Goal: Information Seeking & Learning: Learn about a topic

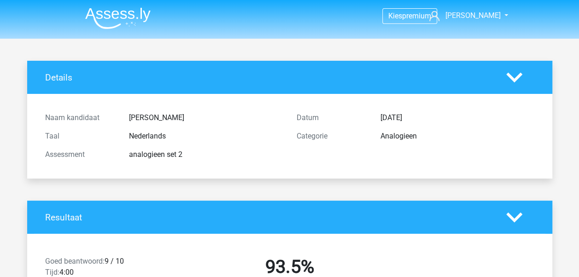
click at [130, 17] on img at bounding box center [117, 18] width 65 height 22
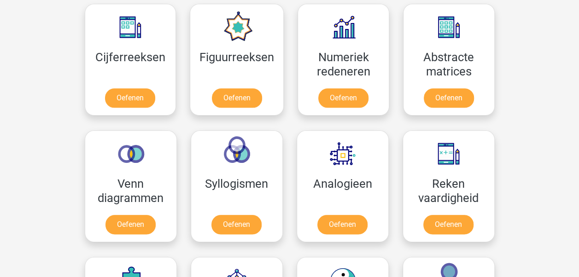
scroll to position [430, 0]
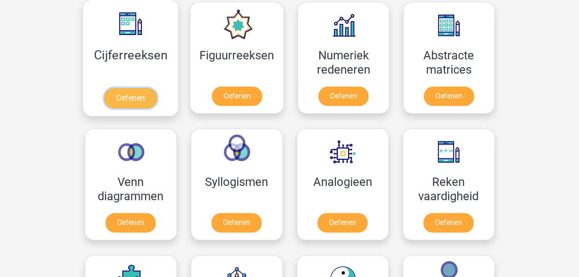
click at [125, 98] on link "Oefenen" at bounding box center [130, 98] width 52 height 20
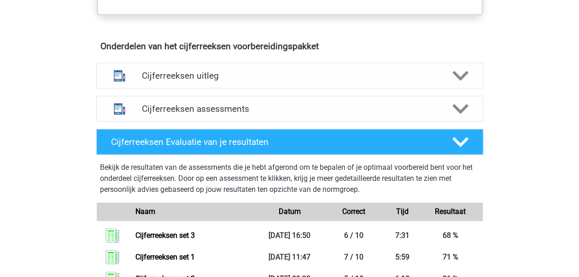
scroll to position [522, 0]
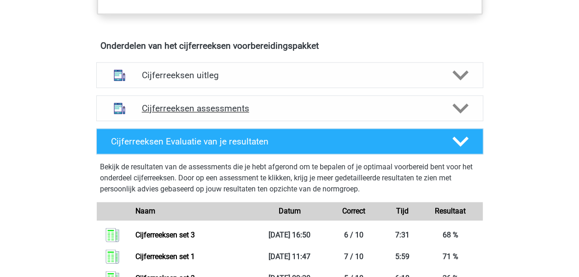
click at [302, 114] on h4 "Cijferreeksen assessments" at bounding box center [290, 108] width 296 height 11
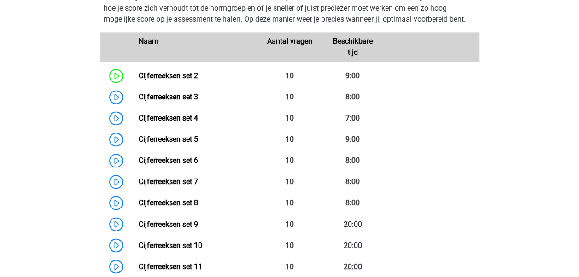
scroll to position [659, 0]
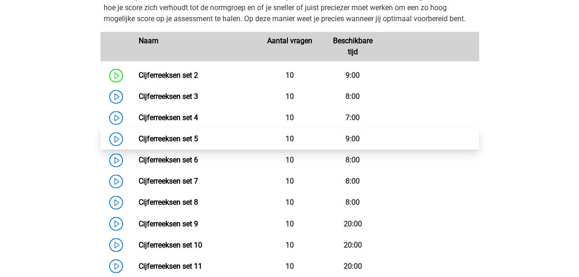
click at [198, 143] on link "Cijferreeksen set 5" at bounding box center [168, 138] width 59 height 9
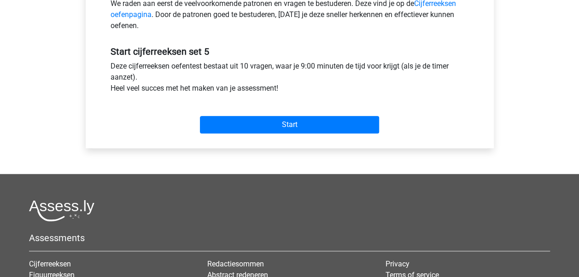
scroll to position [312, 0]
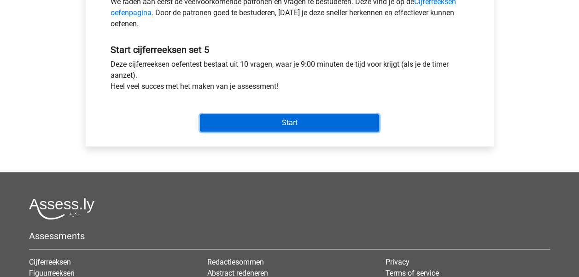
click at [295, 121] on input "Start" at bounding box center [289, 122] width 179 height 17
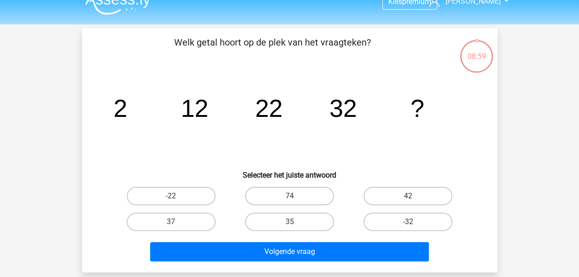
scroll to position [15, 0]
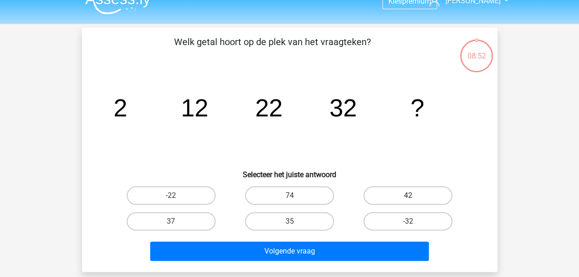
click at [414, 199] on label "42" at bounding box center [407, 195] width 89 height 18
click at [414, 199] on input "42" at bounding box center [411, 199] width 6 height 6
radio input "true"
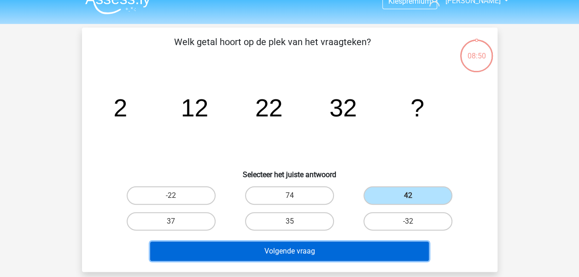
click at [349, 250] on button "Volgende vraag" at bounding box center [289, 251] width 278 height 19
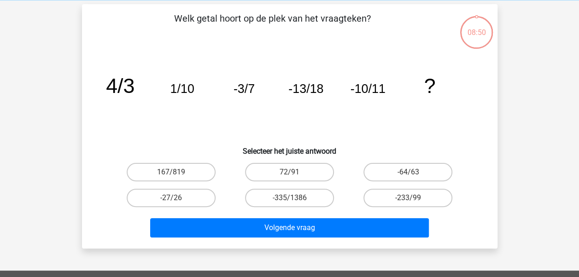
scroll to position [42, 0]
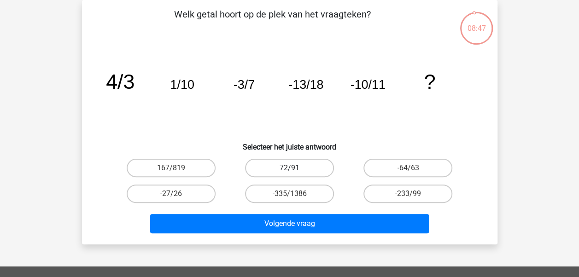
click at [304, 176] on label "72/91" at bounding box center [289, 168] width 89 height 18
click at [295, 174] on input "72/91" at bounding box center [292, 171] width 6 height 6
radio input "true"
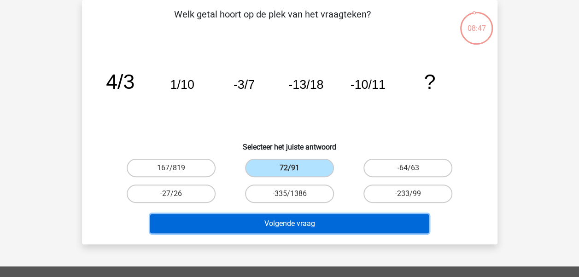
click at [308, 229] on button "Volgende vraag" at bounding box center [289, 223] width 278 height 19
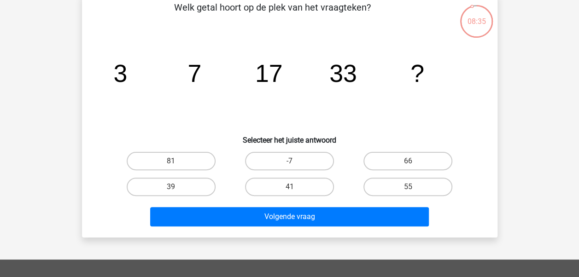
scroll to position [50, 0]
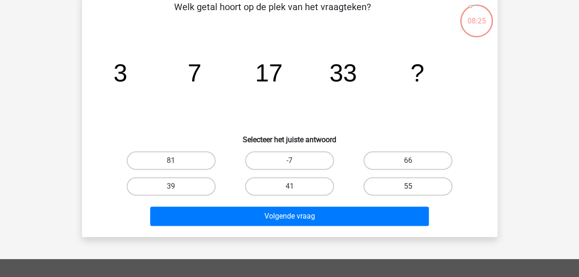
click at [400, 182] on label "55" at bounding box center [407, 186] width 89 height 18
click at [408, 186] on input "55" at bounding box center [411, 189] width 6 height 6
radio input "true"
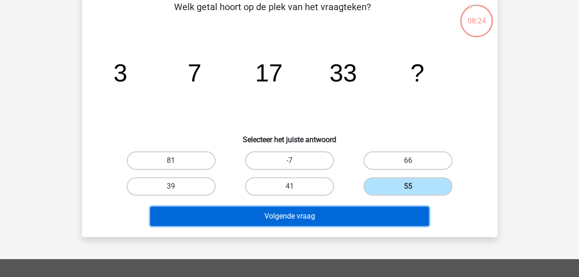
click at [389, 215] on button "Volgende vraag" at bounding box center [289, 216] width 278 height 19
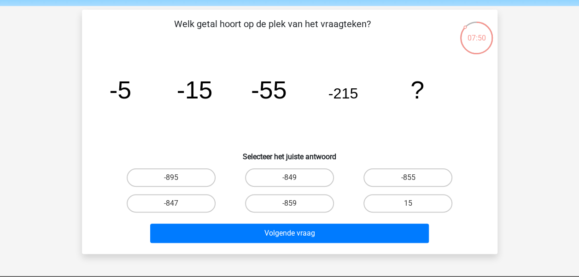
scroll to position [35, 0]
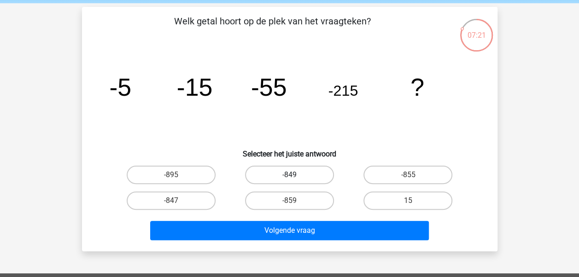
click at [278, 173] on label "-849" at bounding box center [289, 175] width 89 height 18
click at [289, 175] on input "-849" at bounding box center [292, 178] width 6 height 6
radio input "true"
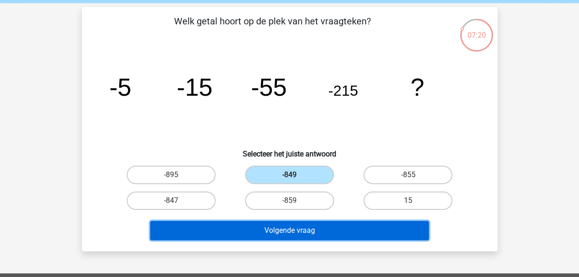
click at [285, 234] on button "Volgende vraag" at bounding box center [289, 230] width 278 height 19
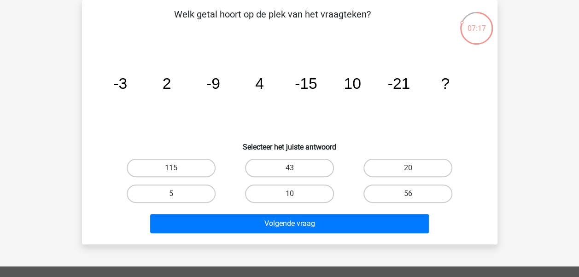
scroll to position [0, 0]
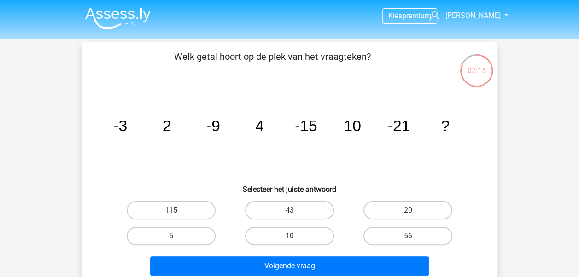
click at [139, 17] on img at bounding box center [117, 18] width 65 height 22
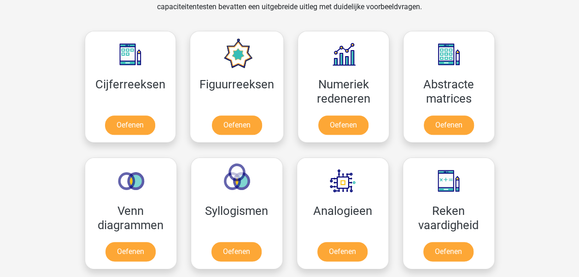
scroll to position [402, 0]
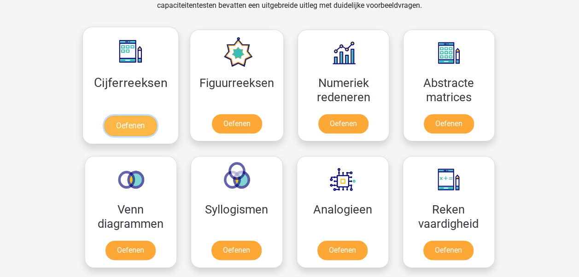
click at [122, 122] on link "Oefenen" at bounding box center [130, 126] width 52 height 20
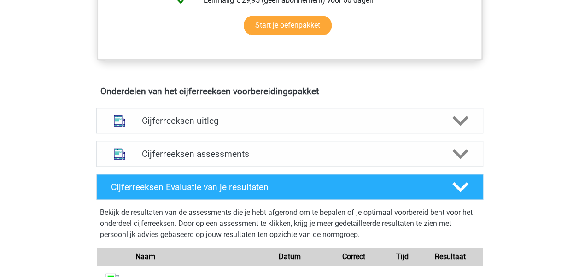
scroll to position [479, 0]
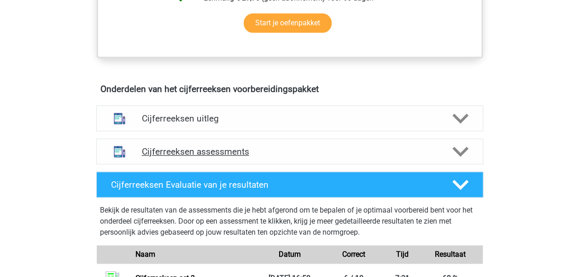
click at [314, 157] on h4 "Cijferreeksen assessments" at bounding box center [290, 151] width 296 height 11
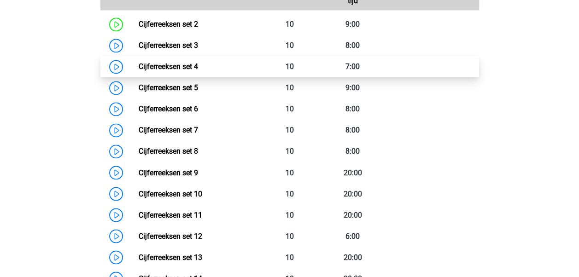
scroll to position [711, 0]
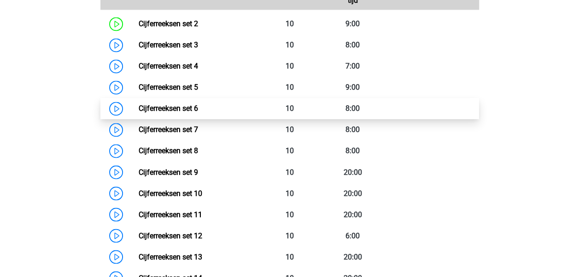
click at [198, 108] on link "Cijferreeksen set 6" at bounding box center [168, 108] width 59 height 9
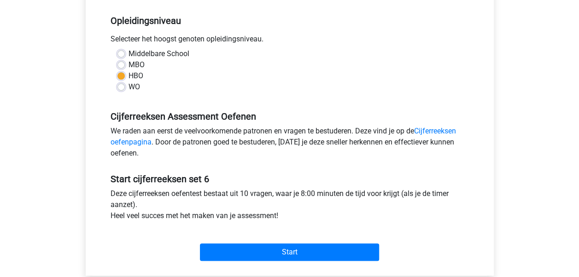
scroll to position [206, 0]
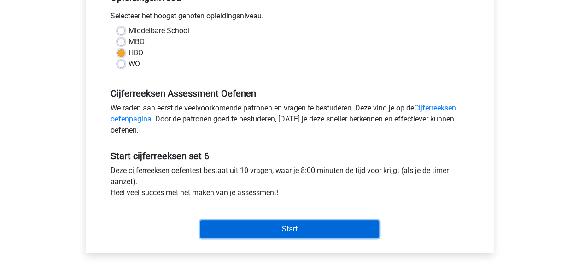
click at [267, 226] on input "Start" at bounding box center [289, 228] width 179 height 17
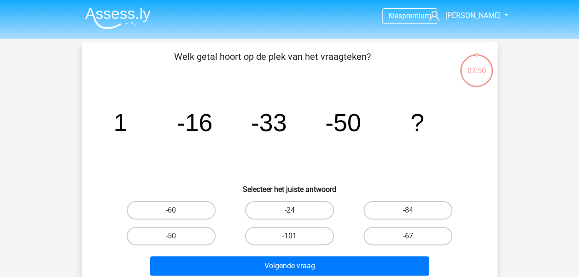
click at [377, 241] on label "-67" at bounding box center [407, 236] width 89 height 18
click at [408, 241] on input "-67" at bounding box center [411, 239] width 6 height 6
radio input "true"
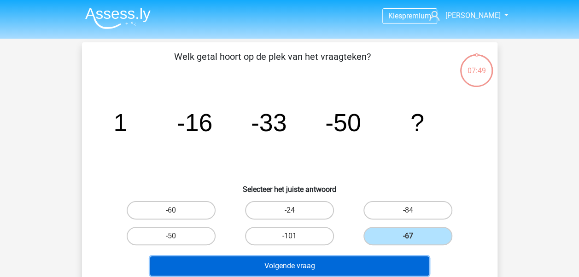
click at [384, 268] on button "Volgende vraag" at bounding box center [289, 265] width 278 height 19
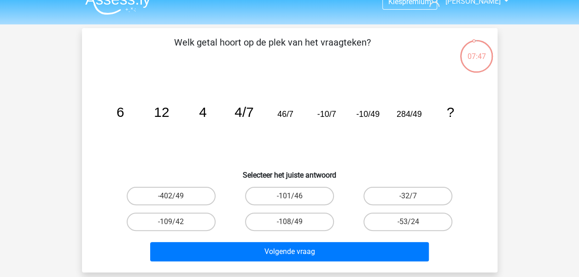
scroll to position [13, 0]
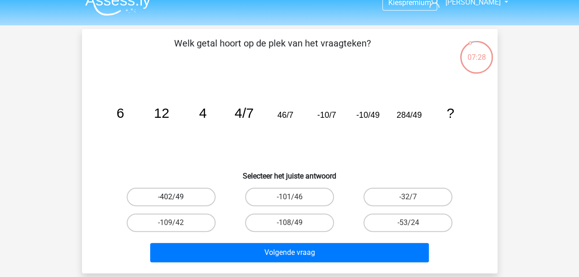
click at [167, 194] on label "-402/49" at bounding box center [171, 197] width 89 height 18
click at [171, 197] on input "-402/49" at bounding box center [174, 200] width 6 height 6
radio input "true"
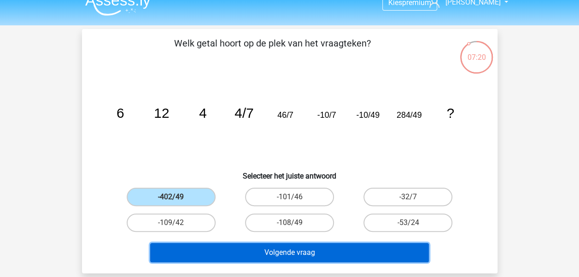
click at [293, 249] on button "Volgende vraag" at bounding box center [289, 252] width 278 height 19
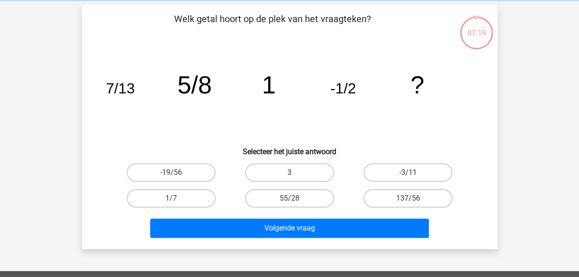
scroll to position [42, 0]
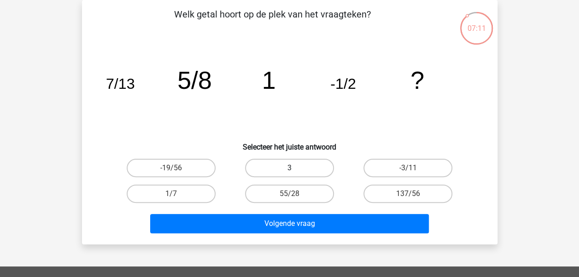
click at [316, 174] on label "3" at bounding box center [289, 168] width 89 height 18
click at [295, 174] on input "3" at bounding box center [292, 171] width 6 height 6
radio input "true"
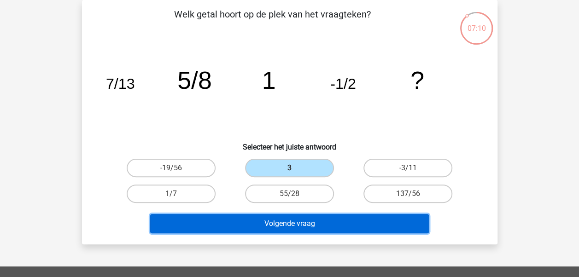
click at [331, 224] on button "Volgende vraag" at bounding box center [289, 223] width 278 height 19
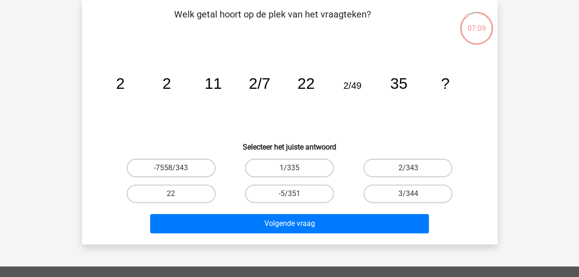
scroll to position [14, 0]
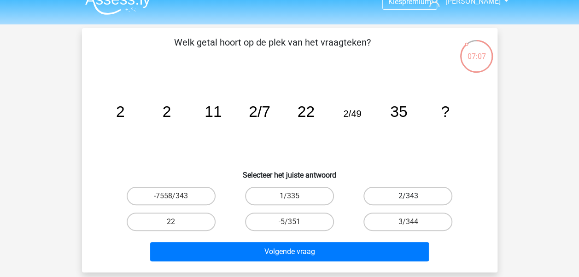
click at [380, 187] on label "2/343" at bounding box center [407, 196] width 89 height 18
click at [408, 196] on input "2/343" at bounding box center [411, 199] width 6 height 6
radio input "true"
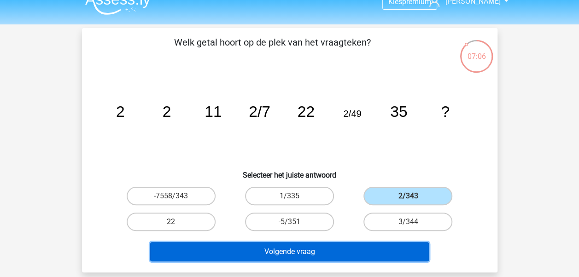
click at [348, 247] on button "Volgende vraag" at bounding box center [289, 251] width 278 height 19
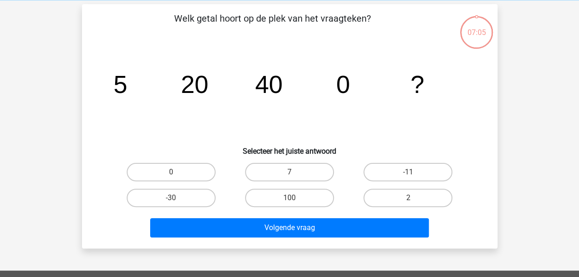
scroll to position [42, 0]
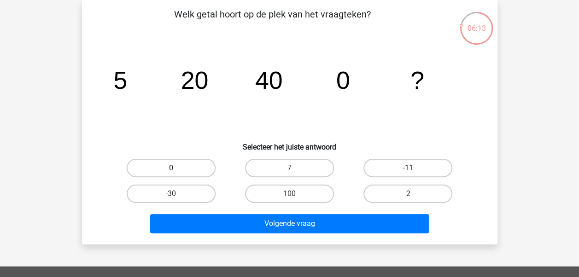
click at [168, 166] on label "0" at bounding box center [171, 168] width 89 height 18
click at [171, 168] on input "0" at bounding box center [174, 171] width 6 height 6
radio input "true"
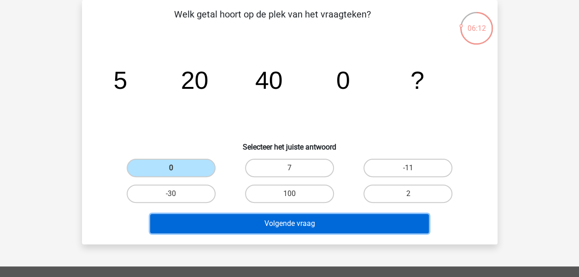
click at [280, 220] on button "Volgende vraag" at bounding box center [289, 223] width 278 height 19
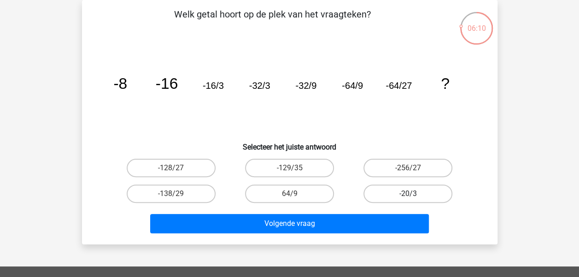
click at [424, 191] on label "-20/3" at bounding box center [407, 194] width 89 height 18
click at [414, 194] on input "-20/3" at bounding box center [411, 197] width 6 height 6
radio input "true"
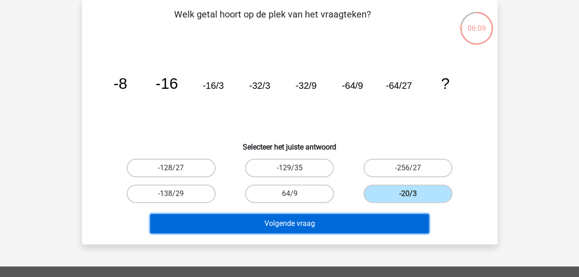
click at [403, 215] on button "Volgende vraag" at bounding box center [289, 223] width 278 height 19
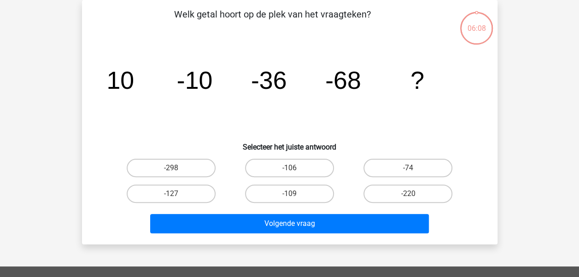
scroll to position [0, 0]
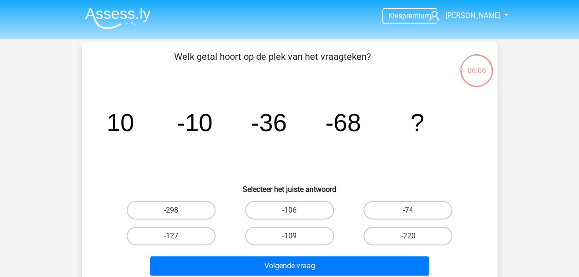
click at [110, 9] on img at bounding box center [117, 18] width 65 height 22
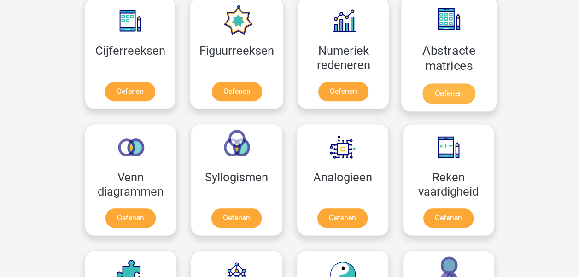
scroll to position [433, 0]
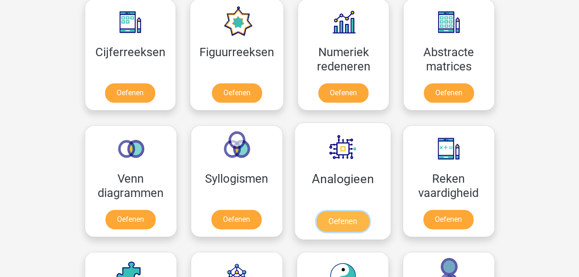
click at [348, 213] on link "Oefenen" at bounding box center [342, 221] width 52 height 20
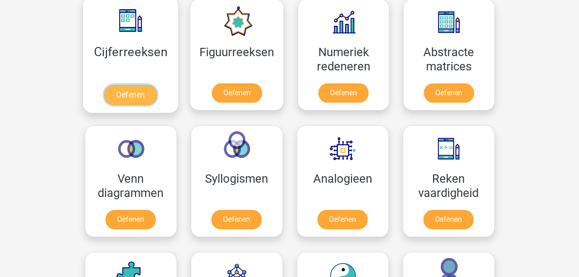
click at [117, 85] on link "Oefenen" at bounding box center [130, 95] width 52 height 20
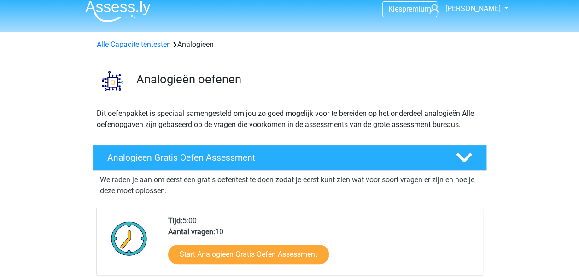
scroll to position [8, 0]
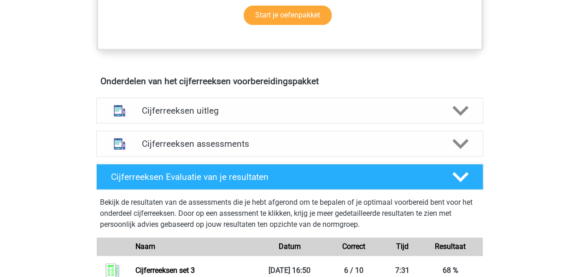
scroll to position [487, 0]
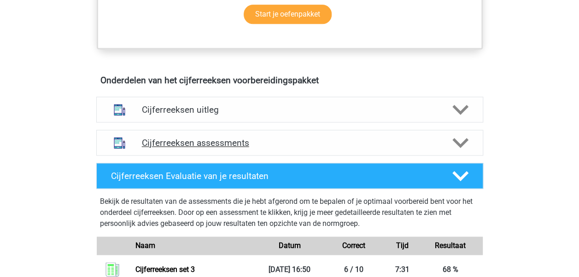
click at [287, 148] on h4 "Cijferreeksen assessments" at bounding box center [290, 143] width 296 height 11
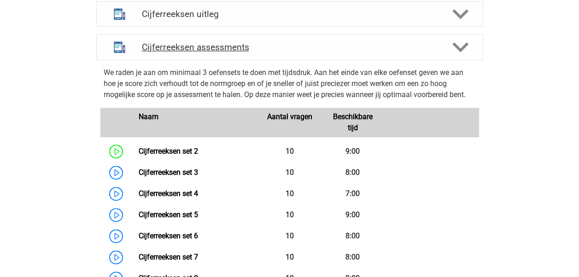
scroll to position [587, 0]
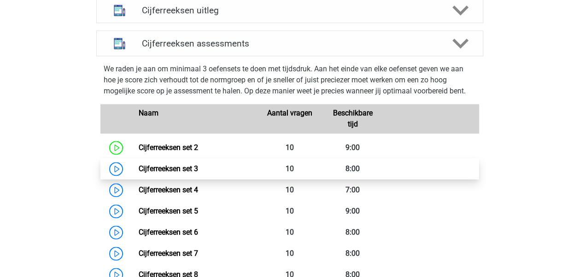
click at [198, 173] on link "Cijferreeksen set 3" at bounding box center [168, 168] width 59 height 9
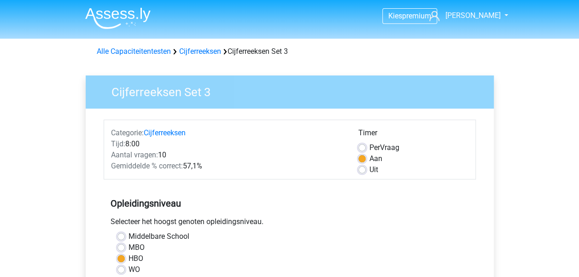
scroll to position [165, 0]
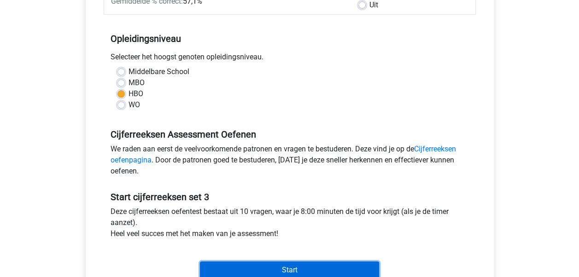
click at [272, 273] on input "Start" at bounding box center [289, 269] width 179 height 17
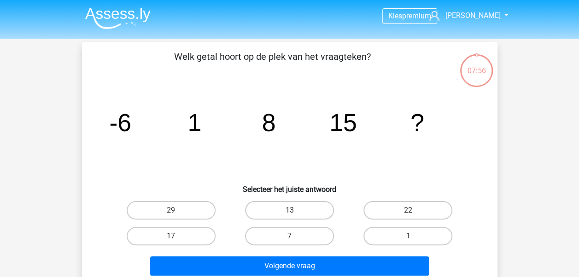
click at [389, 209] on label "22" at bounding box center [407, 210] width 89 height 18
click at [408, 210] on input "22" at bounding box center [411, 213] width 6 height 6
radio input "true"
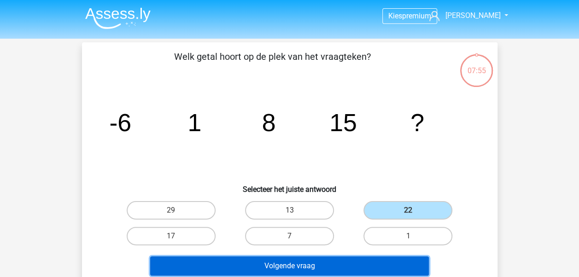
click at [320, 261] on button "Volgende vraag" at bounding box center [289, 265] width 278 height 19
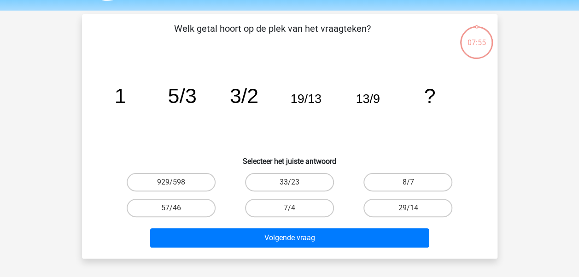
scroll to position [42, 0]
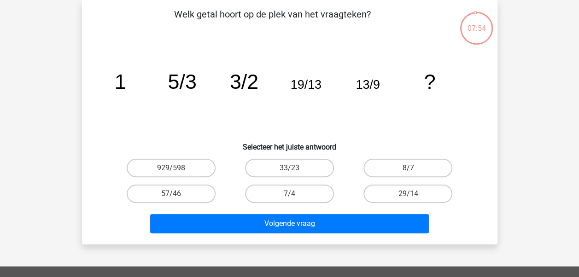
click at [410, 169] on input "8/7" at bounding box center [411, 171] width 6 height 6
radio input "true"
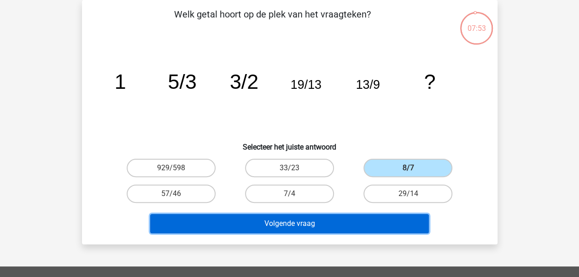
click at [358, 221] on button "Volgende vraag" at bounding box center [289, 223] width 278 height 19
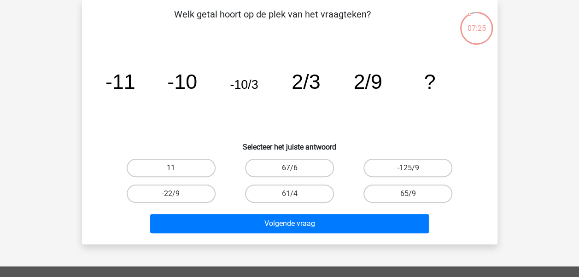
click at [274, 164] on label "67/6" at bounding box center [289, 168] width 89 height 18
click at [289, 168] on input "67/6" at bounding box center [292, 171] width 6 height 6
radio input "true"
click at [284, 193] on label "61/4" at bounding box center [289, 194] width 89 height 18
click at [289, 194] on input "61/4" at bounding box center [292, 197] width 6 height 6
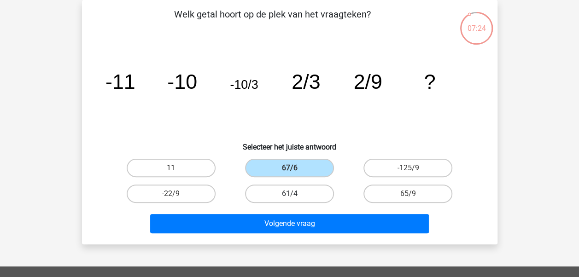
radio input "true"
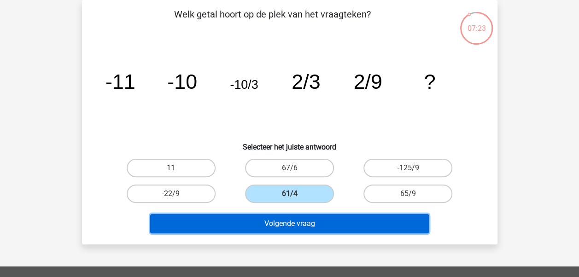
click at [294, 225] on button "Volgende vraag" at bounding box center [289, 223] width 278 height 19
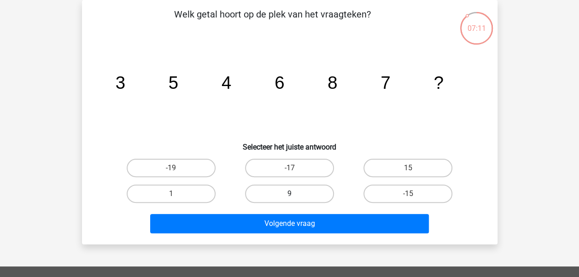
click at [303, 188] on label "9" at bounding box center [289, 194] width 89 height 18
click at [295, 194] on input "9" at bounding box center [292, 197] width 6 height 6
radio input "true"
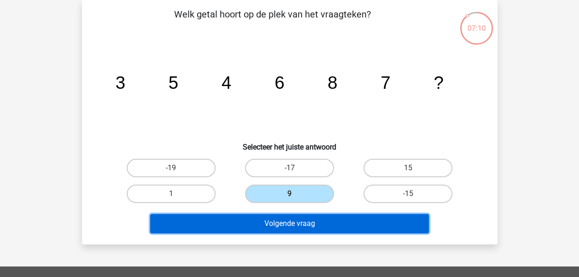
click at [315, 224] on button "Volgende vraag" at bounding box center [289, 223] width 278 height 19
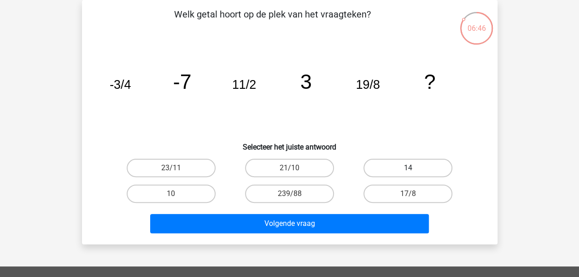
click at [385, 163] on label "14" at bounding box center [407, 168] width 89 height 18
click at [408, 168] on input "14" at bounding box center [411, 171] width 6 height 6
radio input "true"
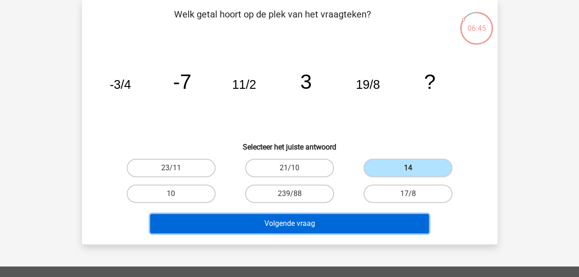
click at [349, 215] on button "Volgende vraag" at bounding box center [289, 223] width 278 height 19
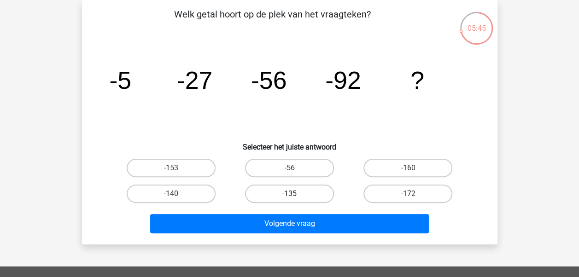
click at [315, 185] on label "-135" at bounding box center [289, 194] width 89 height 18
click at [295, 194] on input "-135" at bounding box center [292, 197] width 6 height 6
radio input "true"
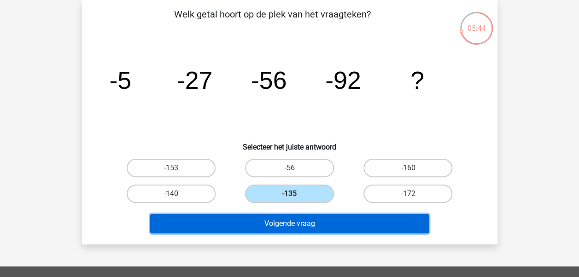
click at [320, 230] on button "Volgende vraag" at bounding box center [289, 223] width 278 height 19
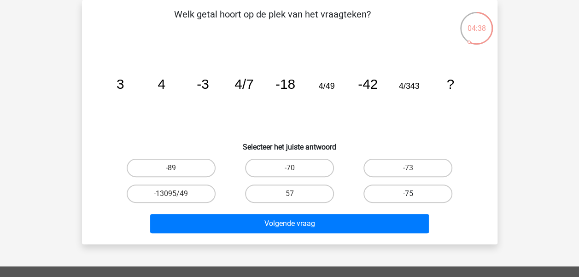
click at [389, 193] on label "-75" at bounding box center [407, 194] width 89 height 18
click at [408, 194] on input "-75" at bounding box center [411, 197] width 6 height 6
radio input "true"
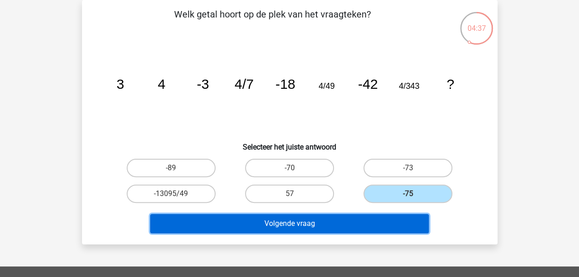
click at [375, 226] on button "Volgende vraag" at bounding box center [289, 223] width 278 height 19
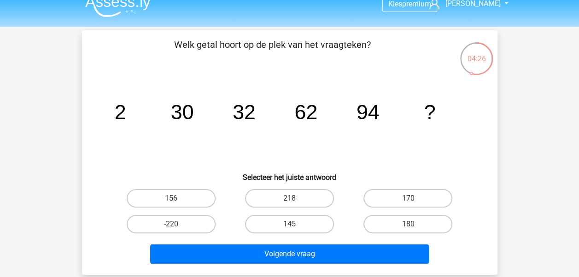
scroll to position [12, 0]
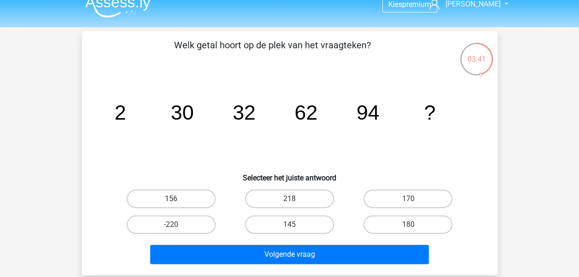
click at [192, 194] on label "156" at bounding box center [171, 199] width 89 height 18
click at [177, 199] on input "156" at bounding box center [174, 202] width 6 height 6
radio input "true"
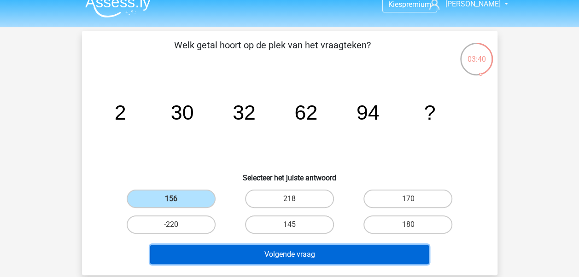
click at [230, 249] on button "Volgende vraag" at bounding box center [289, 254] width 278 height 19
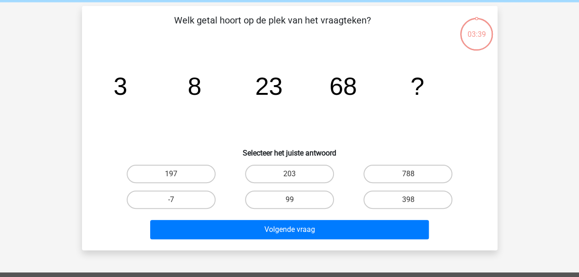
scroll to position [42, 0]
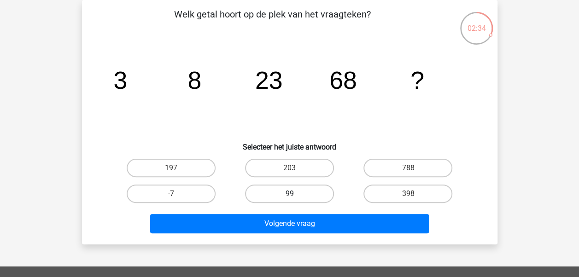
click at [275, 195] on label "99" at bounding box center [289, 194] width 89 height 18
click at [289, 195] on input "99" at bounding box center [292, 197] width 6 height 6
radio input "true"
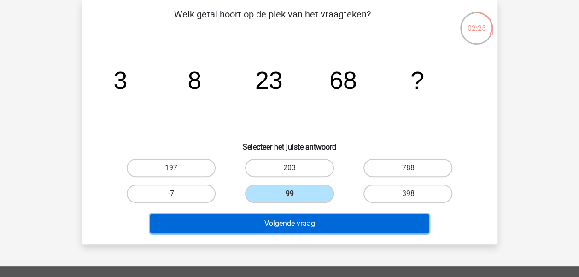
click at [288, 221] on button "Volgende vraag" at bounding box center [289, 223] width 278 height 19
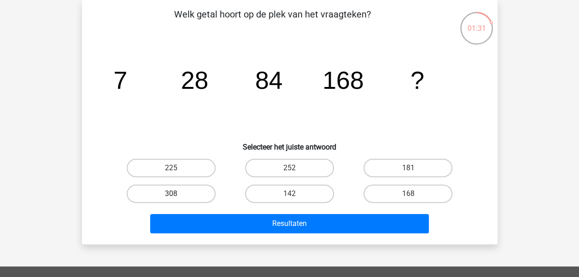
click at [201, 197] on label "308" at bounding box center [171, 194] width 89 height 18
click at [177, 197] on input "308" at bounding box center [174, 197] width 6 height 6
radio input "true"
click at [384, 195] on label "168" at bounding box center [407, 194] width 89 height 18
click at [408, 195] on input "168" at bounding box center [411, 197] width 6 height 6
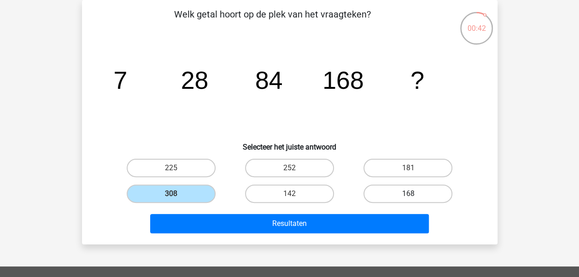
radio input "true"
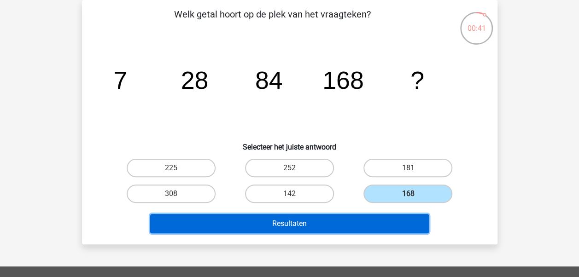
click at [360, 218] on button "Resultaten" at bounding box center [289, 223] width 278 height 19
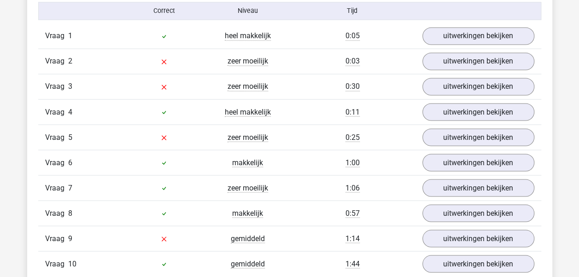
scroll to position [746, 0]
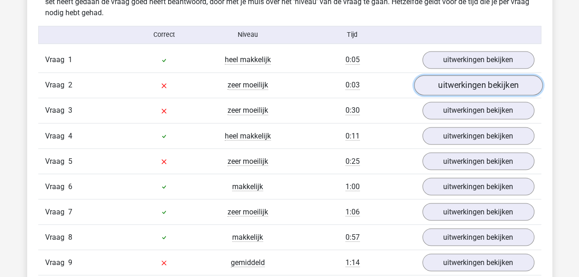
click at [465, 90] on link "uitwerkingen bekijken" at bounding box center [477, 85] width 128 height 20
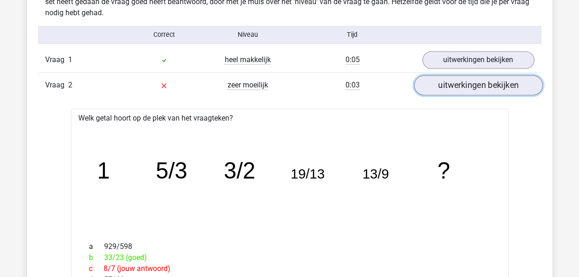
click at [470, 83] on link "uitwerkingen bekijken" at bounding box center [477, 85] width 128 height 20
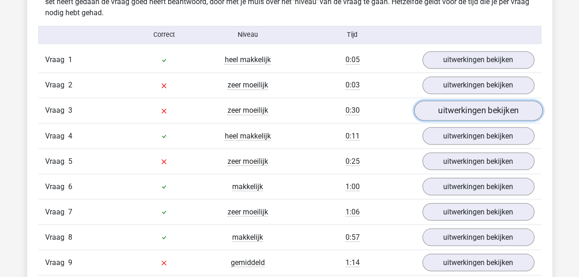
click at [473, 104] on link "uitwerkingen bekijken" at bounding box center [477, 111] width 128 height 20
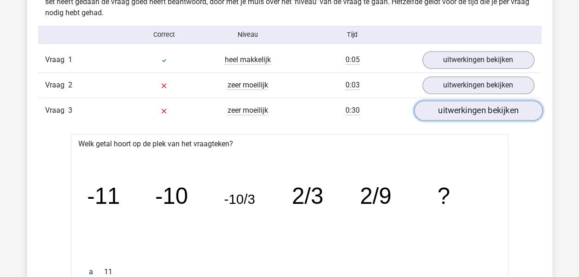
click at [473, 104] on link "uitwerkingen bekijken" at bounding box center [477, 111] width 128 height 20
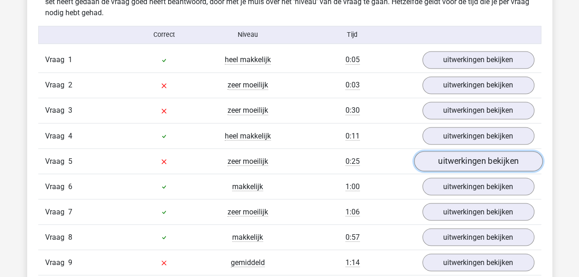
click at [462, 160] on link "uitwerkingen bekijken" at bounding box center [477, 161] width 128 height 20
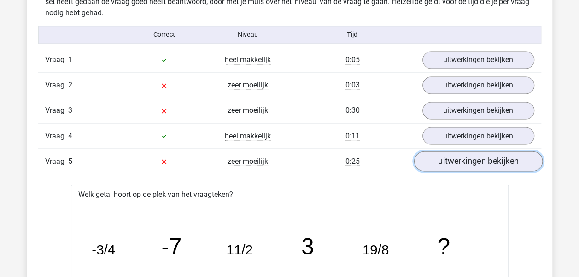
click at [462, 160] on link "uitwerkingen bekijken" at bounding box center [477, 161] width 128 height 20
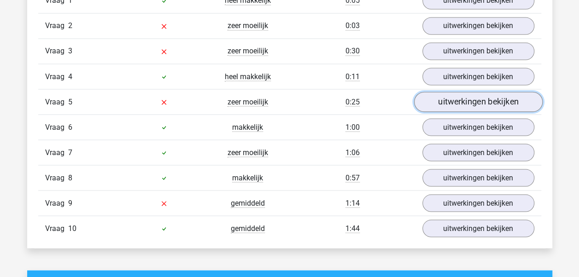
scroll to position [807, 0]
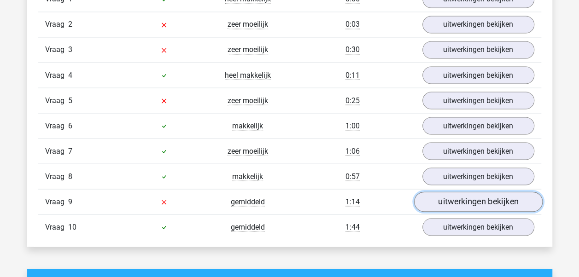
click at [469, 199] on link "uitwerkingen bekijken" at bounding box center [477, 202] width 128 height 20
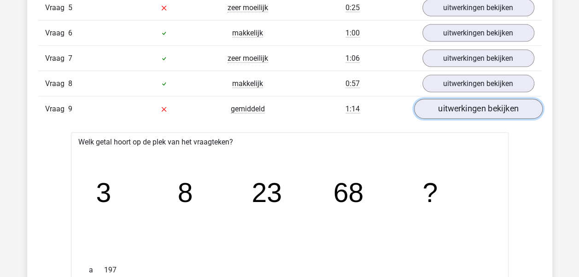
scroll to position [898, 0]
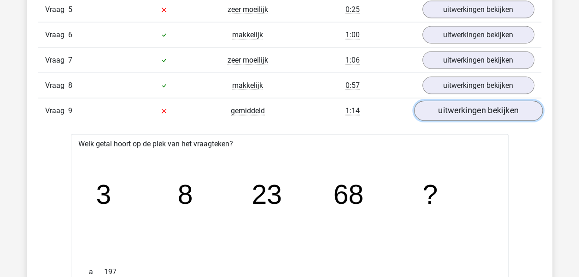
click at [469, 105] on link "uitwerkingen bekijken" at bounding box center [477, 111] width 128 height 20
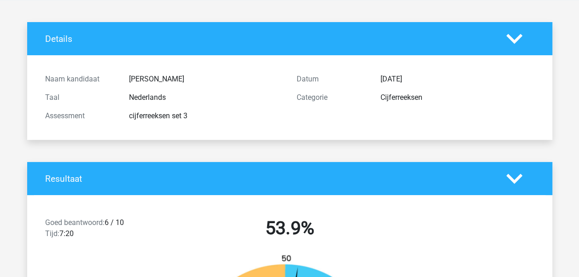
scroll to position [0, 0]
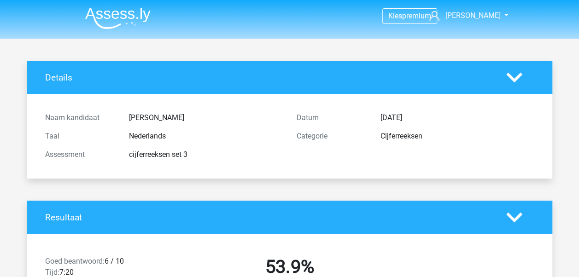
click at [108, 17] on img at bounding box center [117, 18] width 65 height 22
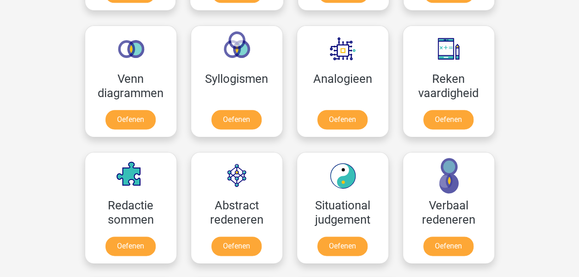
scroll to position [534, 0]
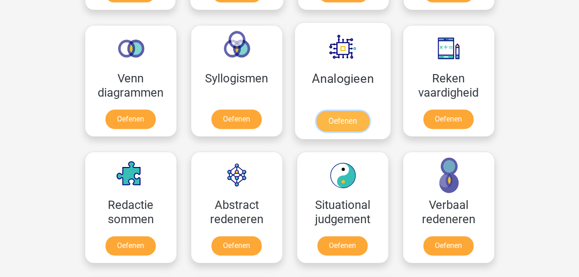
click at [341, 111] on link "Oefenen" at bounding box center [342, 121] width 52 height 20
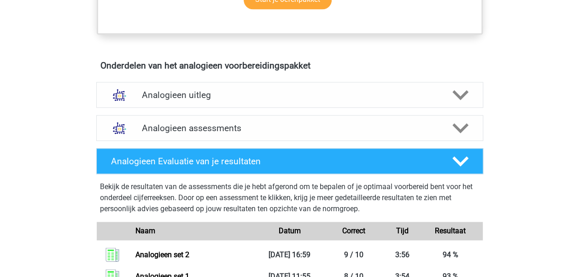
scroll to position [485, 0]
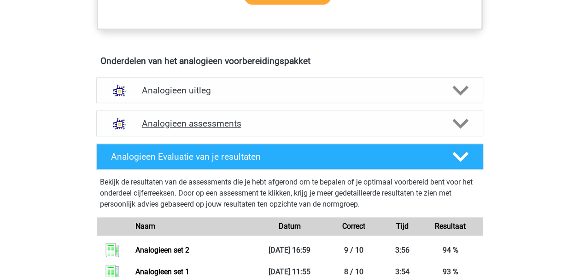
click at [295, 125] on h4 "Analogieen assessments" at bounding box center [290, 123] width 296 height 11
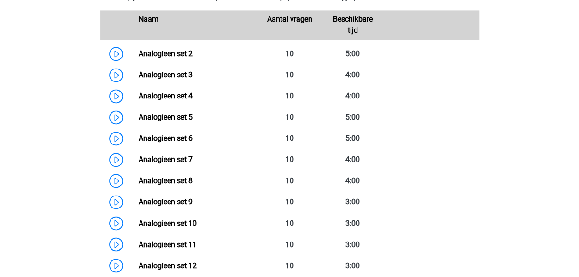
scroll to position [659, 0]
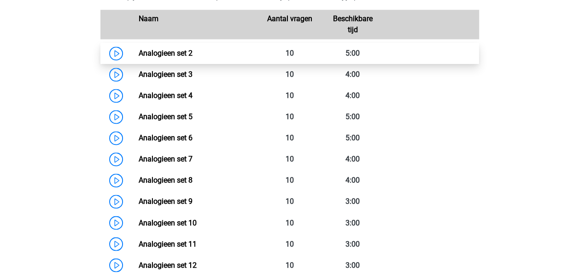
click at [192, 50] on link "Analogieen set 2" at bounding box center [166, 53] width 54 height 9
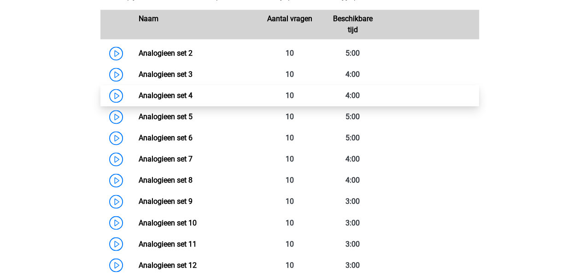
click at [192, 98] on link "Analogieen set 4" at bounding box center [166, 95] width 54 height 9
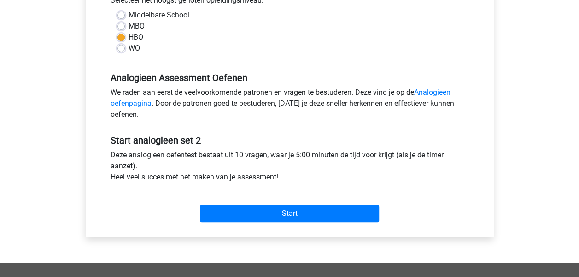
scroll to position [217, 0]
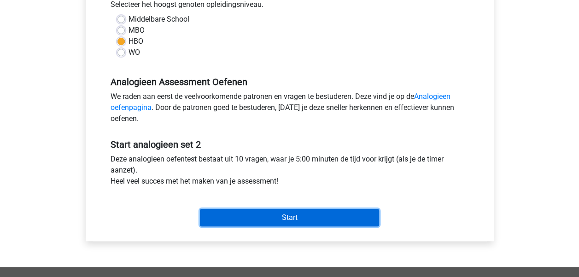
click at [279, 216] on input "Start" at bounding box center [289, 217] width 179 height 17
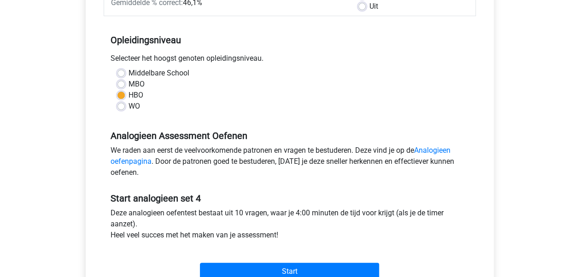
scroll to position [169, 0]
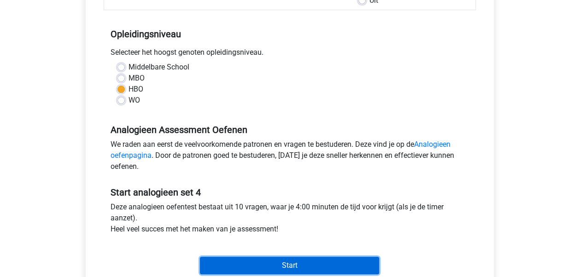
click at [290, 262] on input "Start" at bounding box center [289, 265] width 179 height 17
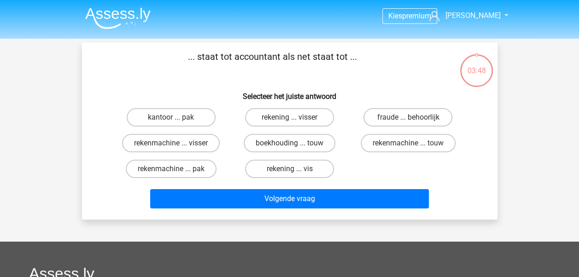
click at [172, 148] on input "rekenmachine ... visser" at bounding box center [174, 146] width 6 height 6
radio input "true"
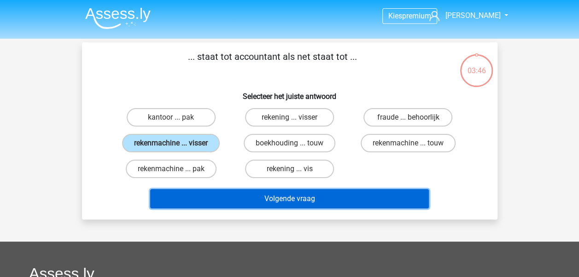
click at [251, 201] on button "Volgende vraag" at bounding box center [289, 198] width 278 height 19
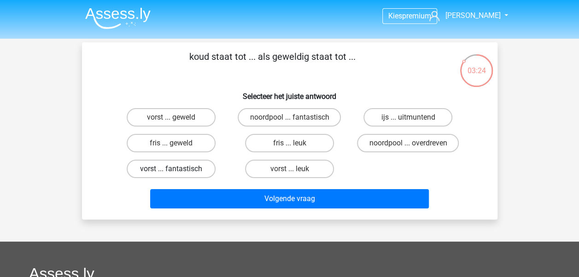
click at [201, 173] on label "vorst ... fantastisch" at bounding box center [171, 169] width 89 height 18
click at [177, 173] on input "vorst ... fantastisch" at bounding box center [174, 172] width 6 height 6
radio input "true"
click at [278, 142] on label "fris ... leuk" at bounding box center [289, 143] width 89 height 18
click at [289, 143] on input "fris ... leuk" at bounding box center [292, 146] width 6 height 6
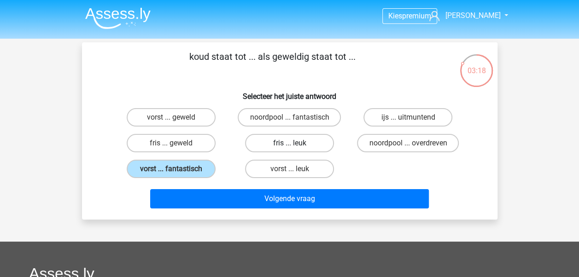
radio input "true"
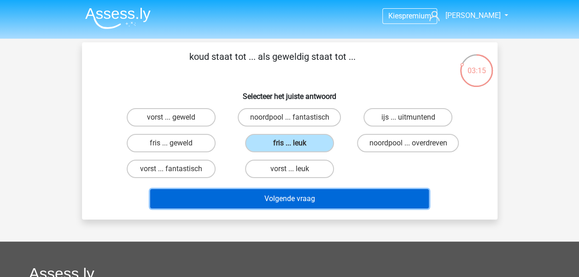
click at [236, 197] on button "Volgende vraag" at bounding box center [289, 198] width 278 height 19
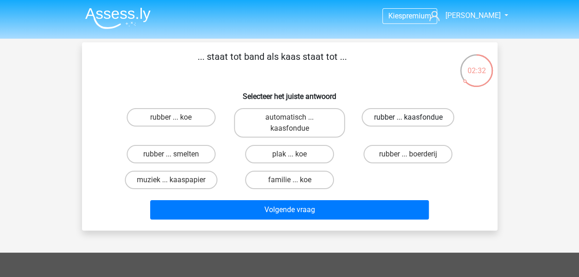
click at [417, 115] on label "rubber ... kaasfondue" at bounding box center [407, 117] width 93 height 18
click at [414, 117] on input "rubber ... kaasfondue" at bounding box center [411, 120] width 6 height 6
radio input "true"
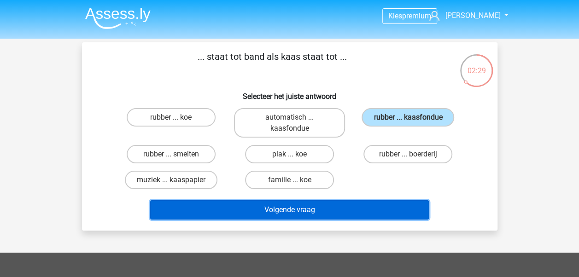
click at [360, 213] on button "Volgende vraag" at bounding box center [289, 209] width 278 height 19
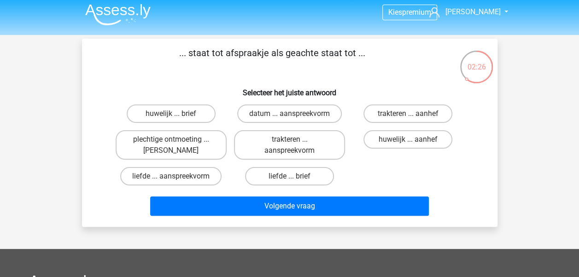
scroll to position [3, 0]
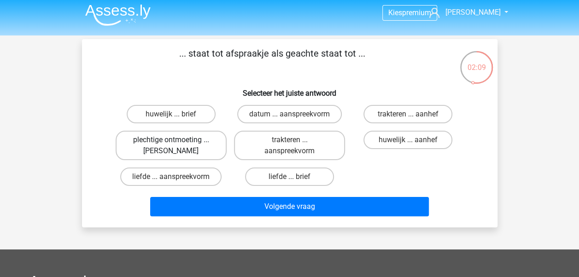
click at [179, 143] on label "plechtige ontmoeting ... hoi" at bounding box center [171, 145] width 111 height 29
click at [177, 143] on input "plechtige ontmoeting ... hoi" at bounding box center [174, 143] width 6 height 6
radio input "true"
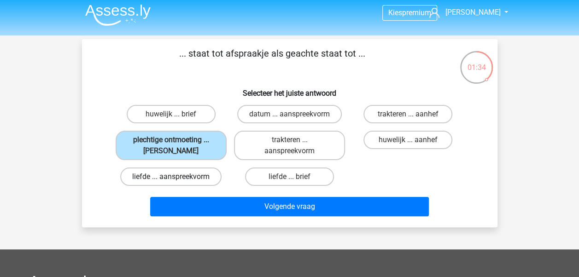
click at [205, 178] on label "liefde ... aanspreekvorm" at bounding box center [170, 177] width 101 height 18
click at [177, 178] on input "liefde ... aanspreekvorm" at bounding box center [174, 180] width 6 height 6
radio input "true"
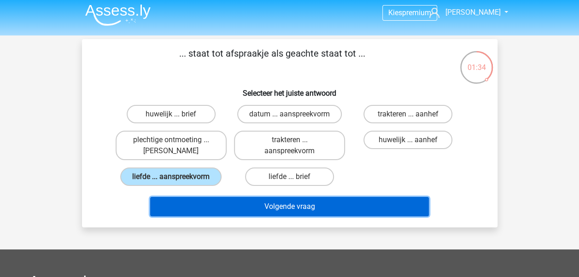
click at [241, 203] on button "Volgende vraag" at bounding box center [289, 206] width 278 height 19
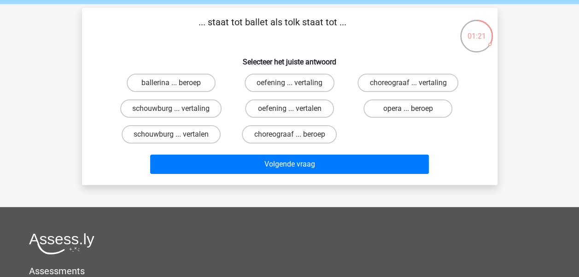
scroll to position [36, 0]
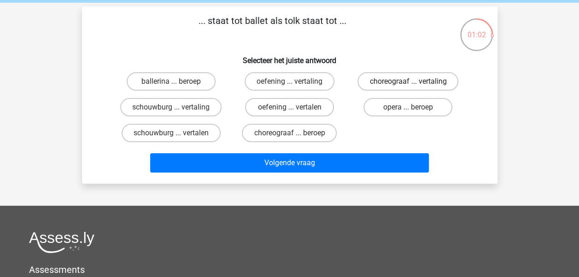
click at [385, 81] on label "choreograaf ... vertaling" at bounding box center [407, 81] width 101 height 18
click at [408, 81] on input "choreograaf ... vertaling" at bounding box center [411, 84] width 6 height 6
radio input "true"
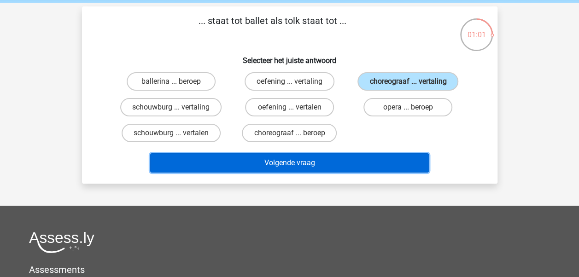
click at [357, 162] on button "Volgende vraag" at bounding box center [289, 162] width 278 height 19
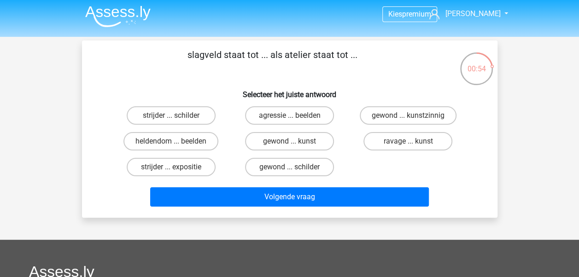
scroll to position [3, 0]
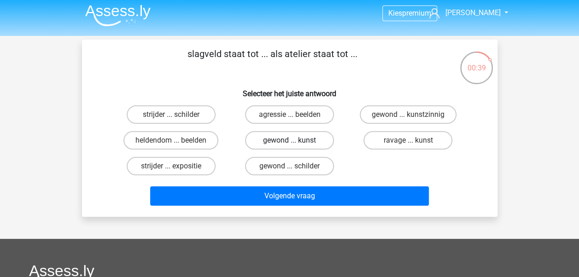
click at [320, 141] on label "gewond ... kunst" at bounding box center [289, 140] width 89 height 18
click at [295, 141] on input "gewond ... kunst" at bounding box center [292, 143] width 6 height 6
radio input "true"
click at [384, 144] on label "ravage ... kunst" at bounding box center [407, 140] width 89 height 18
click at [408, 144] on input "ravage ... kunst" at bounding box center [411, 143] width 6 height 6
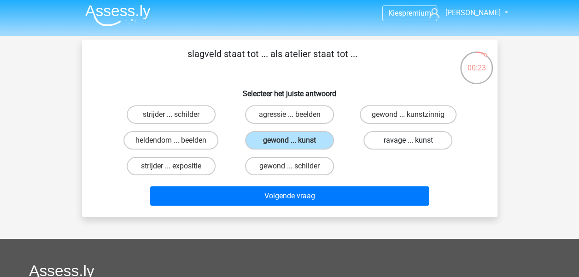
radio input "true"
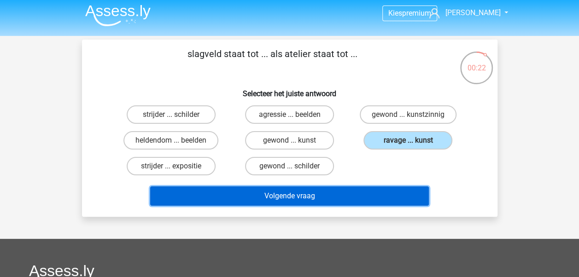
click at [368, 190] on button "Volgende vraag" at bounding box center [289, 195] width 278 height 19
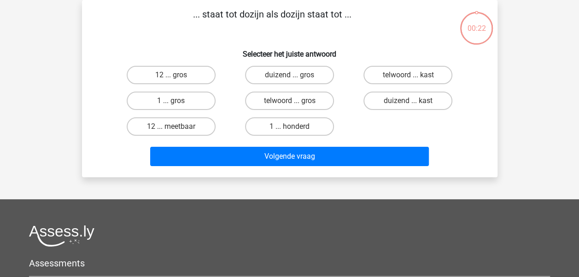
scroll to position [0, 0]
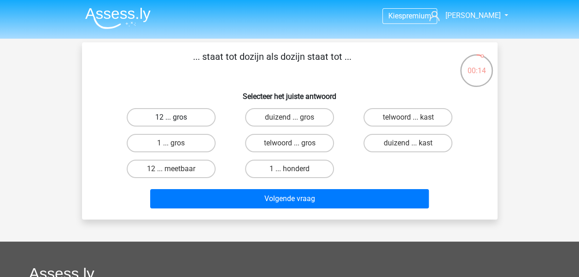
click at [197, 114] on label "12 ... gros" at bounding box center [171, 117] width 89 height 18
click at [177, 117] on input "12 ... gros" at bounding box center [174, 120] width 6 height 6
radio input "true"
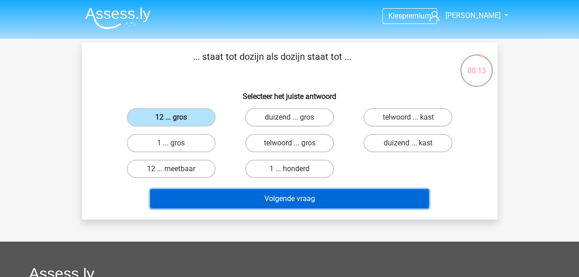
click at [233, 196] on button "Volgende vraag" at bounding box center [289, 198] width 278 height 19
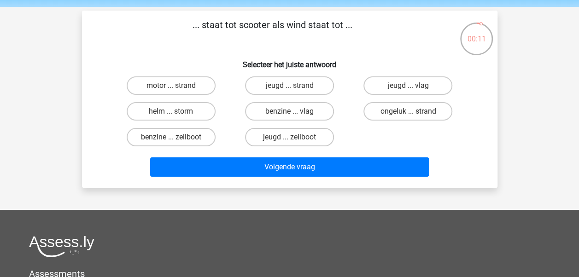
scroll to position [31, 0]
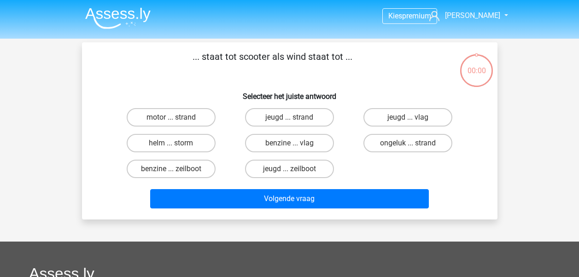
scroll to position [27, 0]
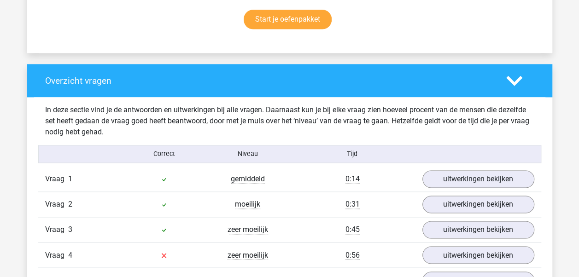
scroll to position [786, 0]
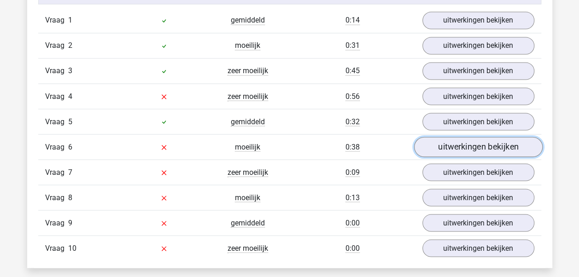
click at [466, 139] on link "uitwerkingen bekijken" at bounding box center [477, 147] width 128 height 20
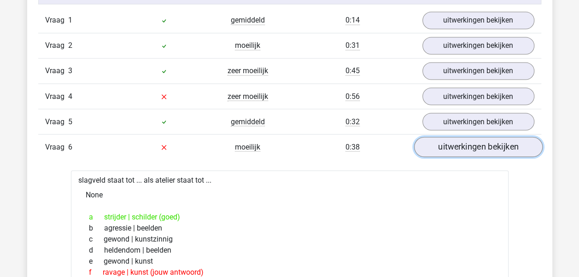
click at [467, 146] on link "uitwerkingen bekijken" at bounding box center [477, 147] width 128 height 20
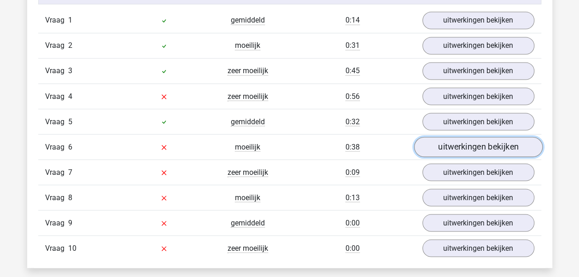
click at [467, 146] on link "uitwerkingen bekijken" at bounding box center [477, 147] width 128 height 20
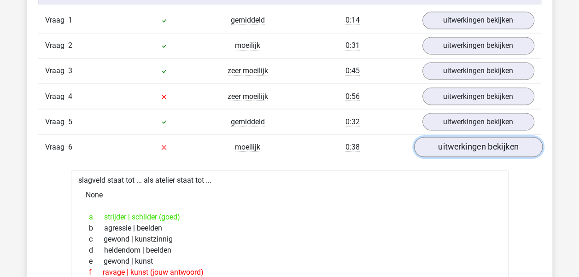
scroll to position [881, 0]
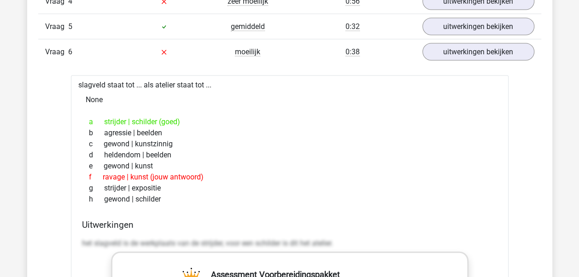
click at [486, 61] on div "Vraag 6 moeilijk 0:38 uitwerkingen bekijken" at bounding box center [289, 51] width 503 height 25
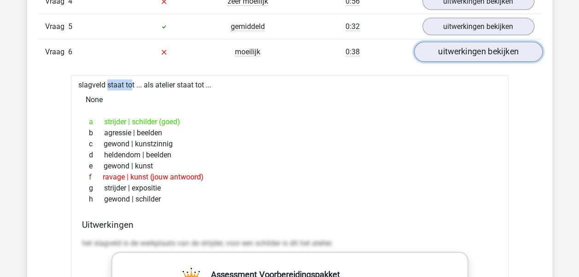
drag, startPoint x: 486, startPoint y: 61, endPoint x: 488, endPoint y: 56, distance: 5.6
click at [488, 56] on link "uitwerkingen bekijken" at bounding box center [477, 52] width 128 height 20
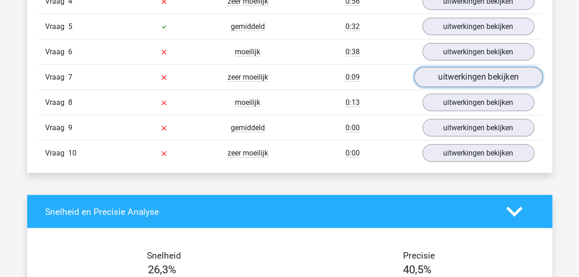
click at [460, 74] on link "uitwerkingen bekijken" at bounding box center [477, 78] width 128 height 20
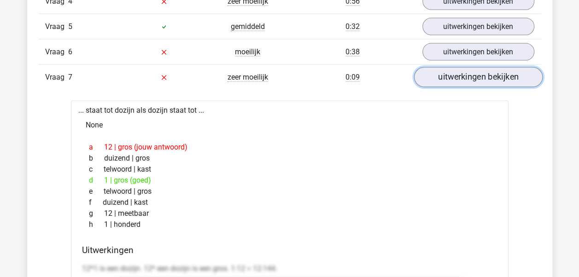
click at [460, 74] on link "uitwerkingen bekijken" at bounding box center [477, 78] width 128 height 20
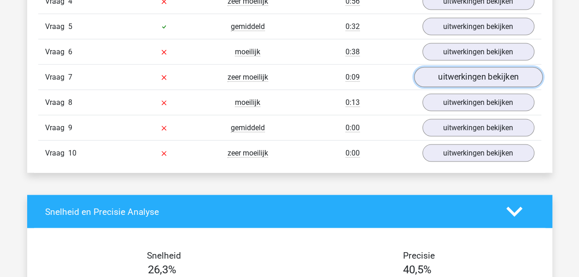
click at [473, 69] on link "uitwerkingen bekijken" at bounding box center [477, 78] width 128 height 20
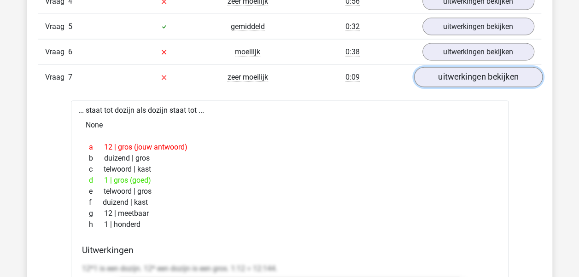
click at [473, 69] on link "uitwerkingen bekijken" at bounding box center [477, 78] width 128 height 20
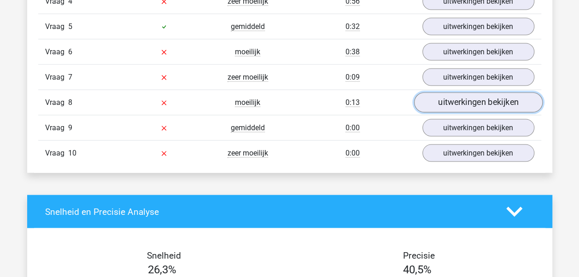
click at [476, 100] on link "uitwerkingen bekijken" at bounding box center [477, 103] width 128 height 20
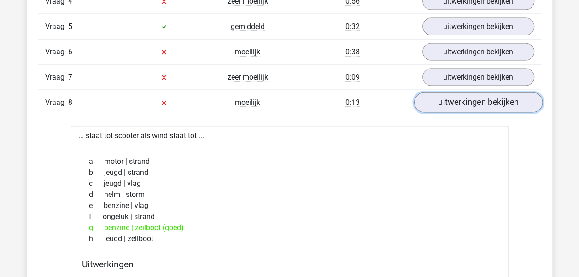
click at [476, 100] on link "uitwerkingen bekijken" at bounding box center [477, 103] width 128 height 20
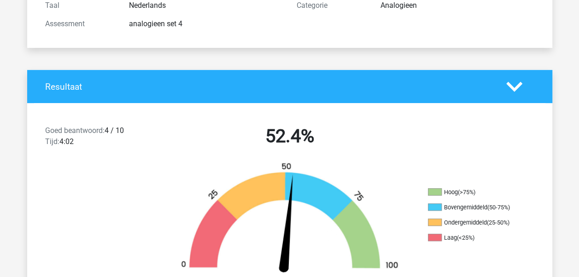
scroll to position [0, 0]
